Goal: Check status: Check status

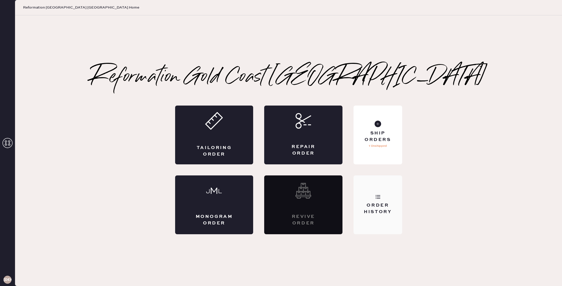
click at [383, 201] on div "Order History" at bounding box center [378, 204] width 48 height 59
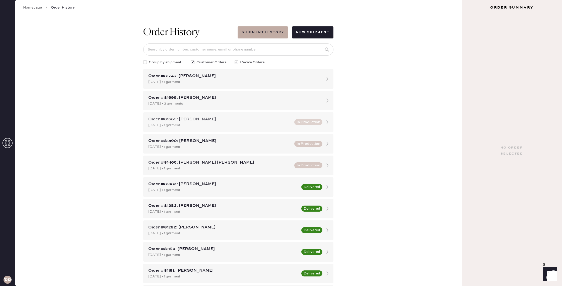
click at [303, 125] on div "Order #81663: [PERSON_NAME] [DATE] • 1 garment In Production" at bounding box center [238, 122] width 190 height 20
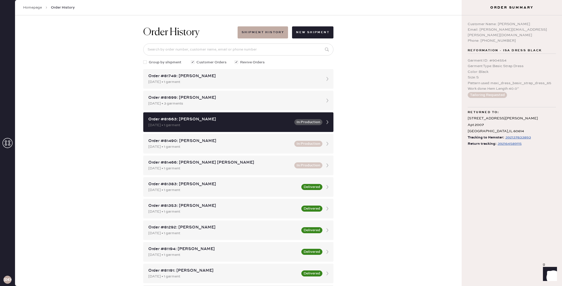
click at [513, 141] on div "392164589115" at bounding box center [510, 144] width 24 height 6
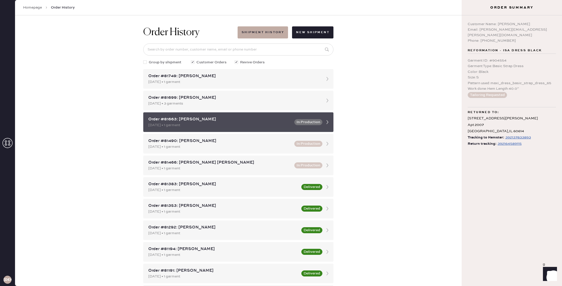
click at [274, 121] on div "Order #81663: [PERSON_NAME]" at bounding box center [219, 119] width 143 height 6
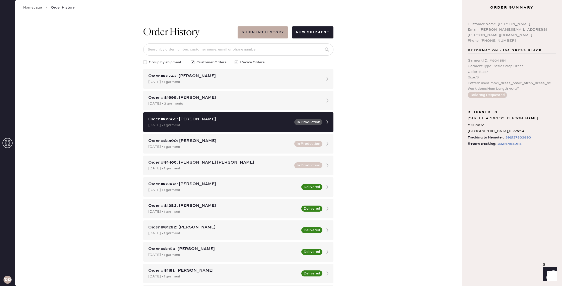
click at [509, 141] on div "392164589115" at bounding box center [510, 144] width 24 height 6
